Goal: Find specific page/section: Find specific page/section

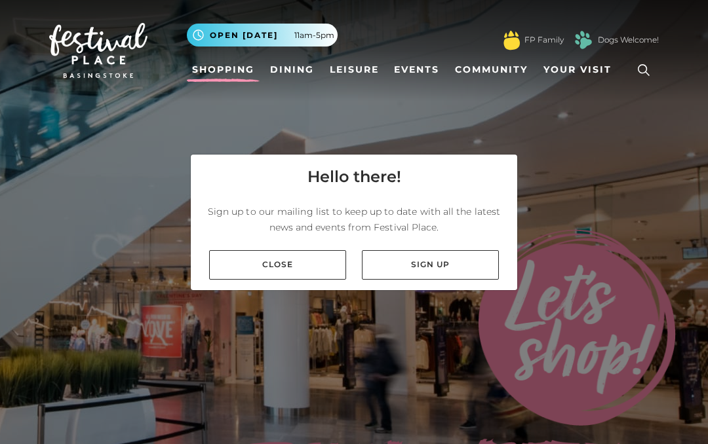
click at [434, 267] on link "Sign up" at bounding box center [430, 264] width 137 height 29
click at [290, 261] on link "Close" at bounding box center [277, 264] width 137 height 29
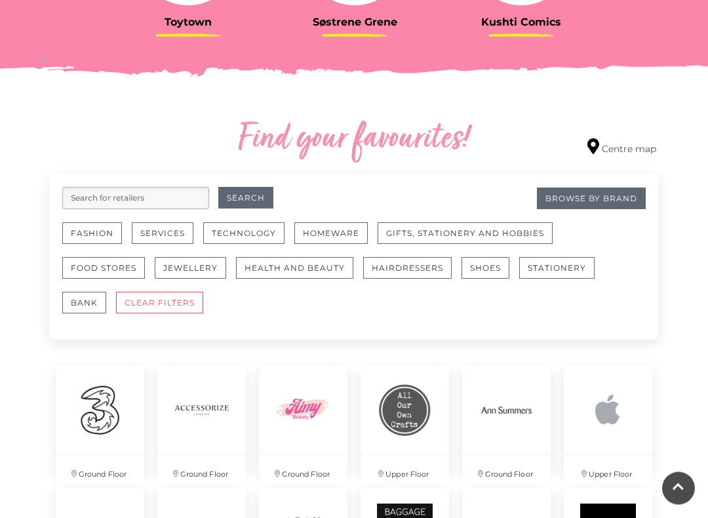
scroll to position [653, 0]
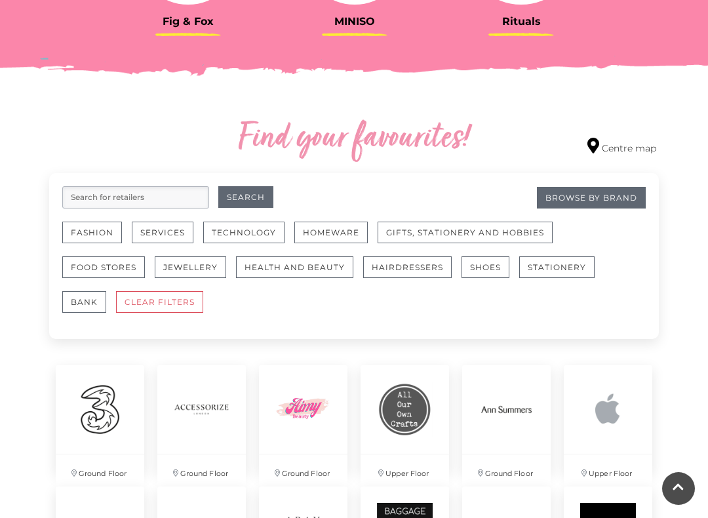
click at [94, 229] on button "Fashion" at bounding box center [92, 232] width 60 height 22
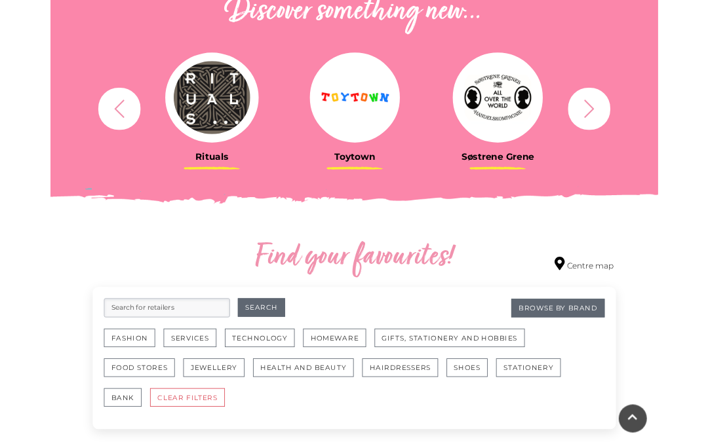
scroll to position [492, 0]
